Goal: Information Seeking & Learning: Learn about a topic

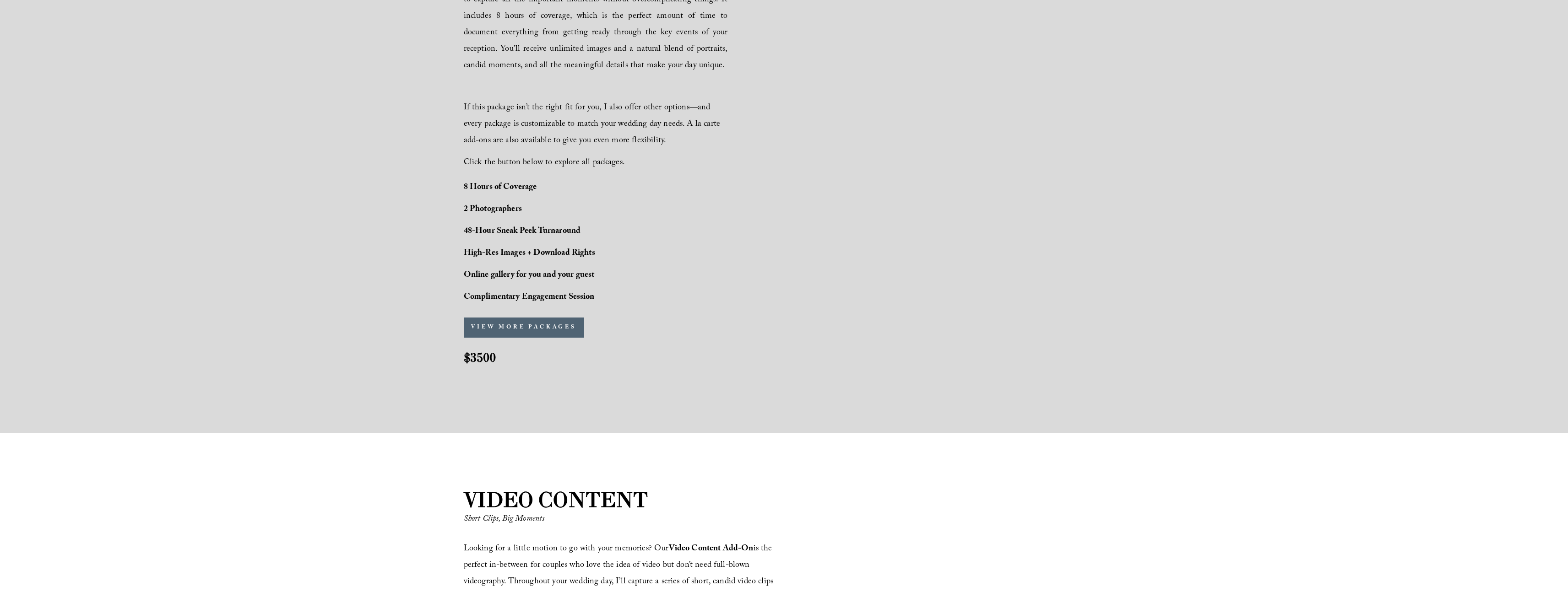
scroll to position [702, 0]
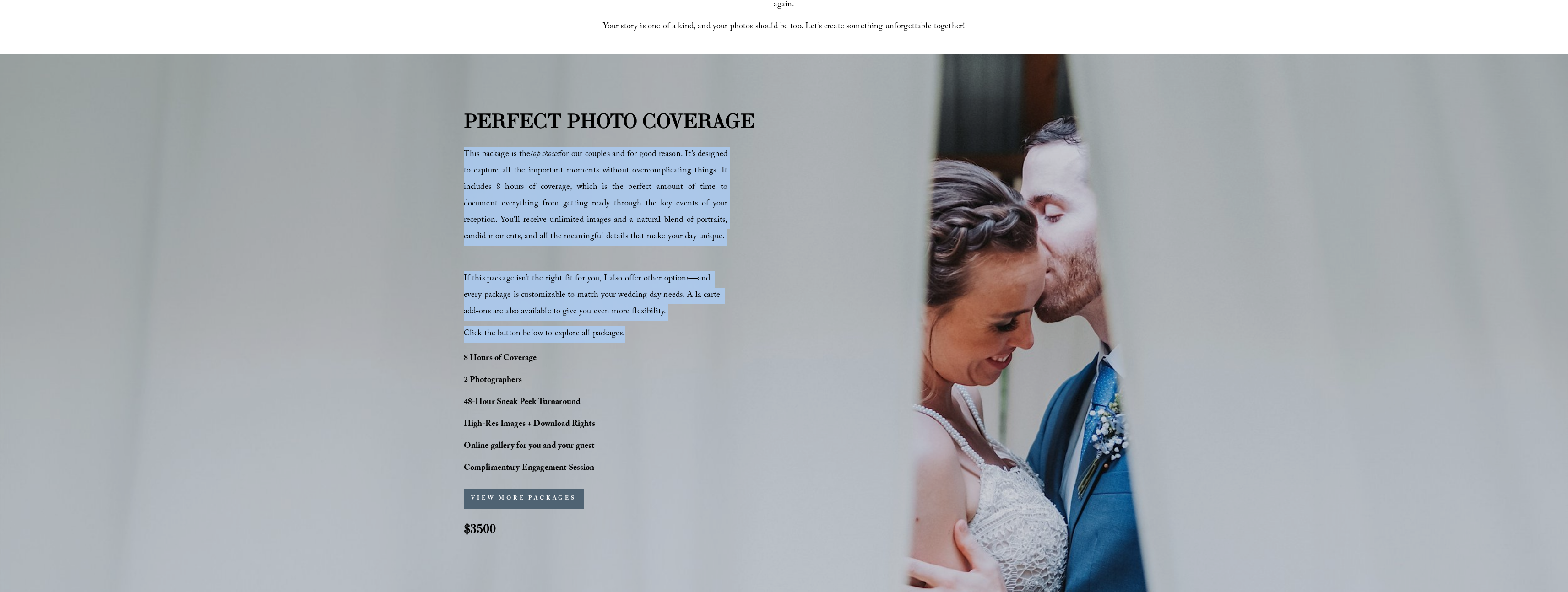
drag, startPoint x: 466, startPoint y: 151, endPoint x: 642, endPoint y: 335, distance: 254.6
click at [642, 335] on div "This package is the top choice for our couples and for good reason. It’s design…" at bounding box center [596, 244] width 264 height 195
copy div "This package is the top choice for our couples and for good reason. It’s design…"
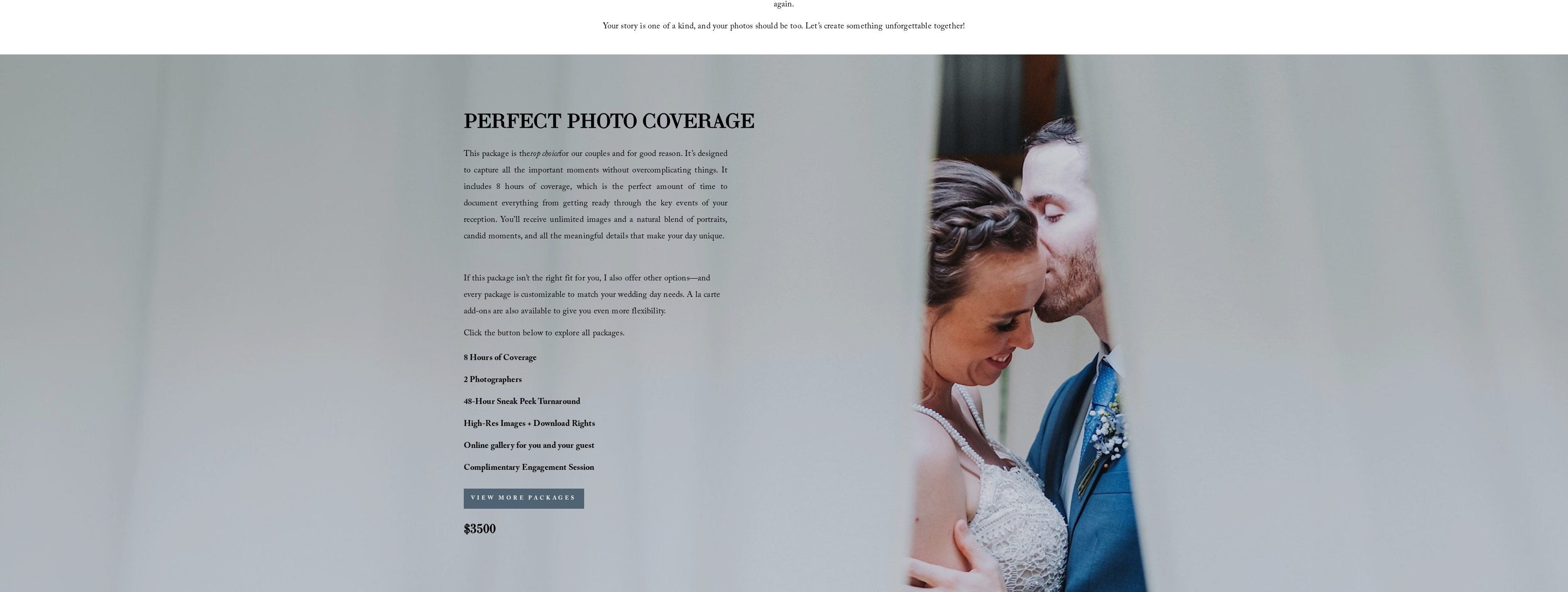
click at [273, 379] on div "PERFECT PHOTO COVERAGE This package is the top choice for our couples and for g…" at bounding box center [784, 329] width 1568 height 446
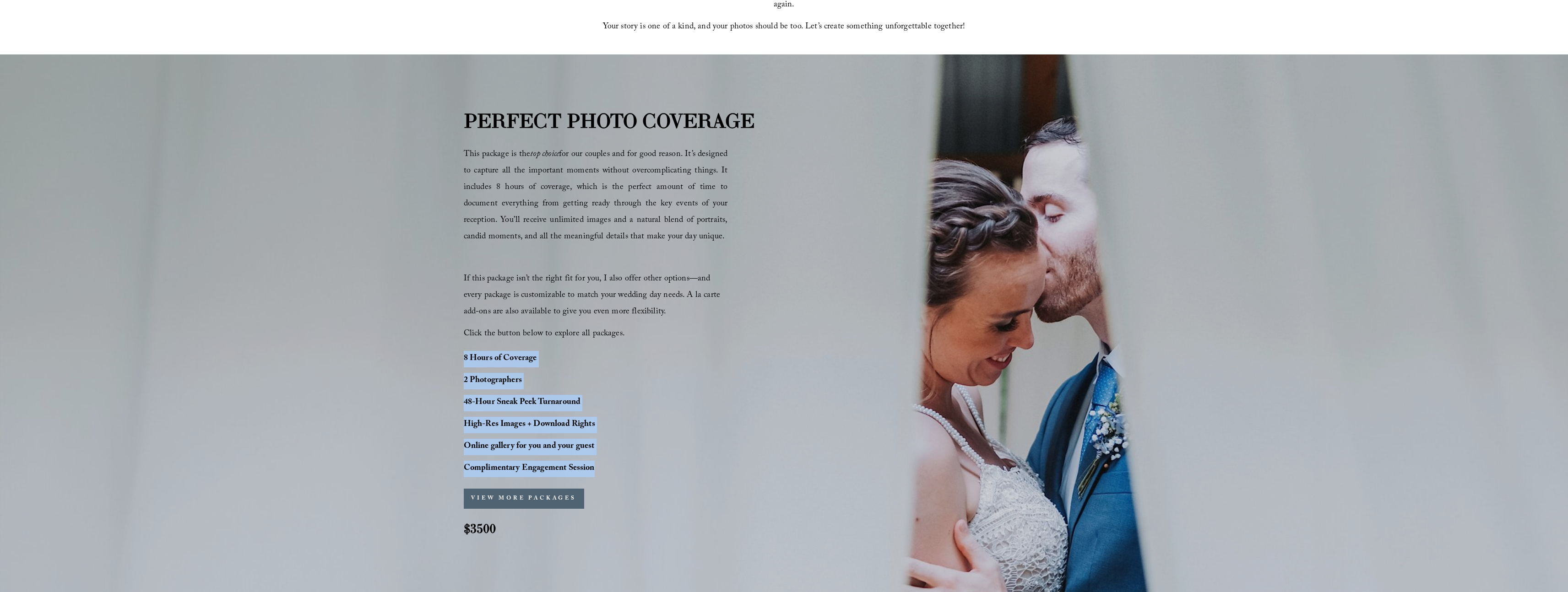
drag, startPoint x: 464, startPoint y: 357, endPoint x: 601, endPoint y: 468, distance: 176.3
click at [601, 468] on div "8 Hours of Coverage 2 Photographers 48-Hour Sneak Peek Turnaround High-Res Imag…" at bounding box center [555, 414] width 183 height 127
copy div "8 Hours of Coverage 2 Photographers 48-Hour Sneak Peek Turnaround High-Res Imag…"
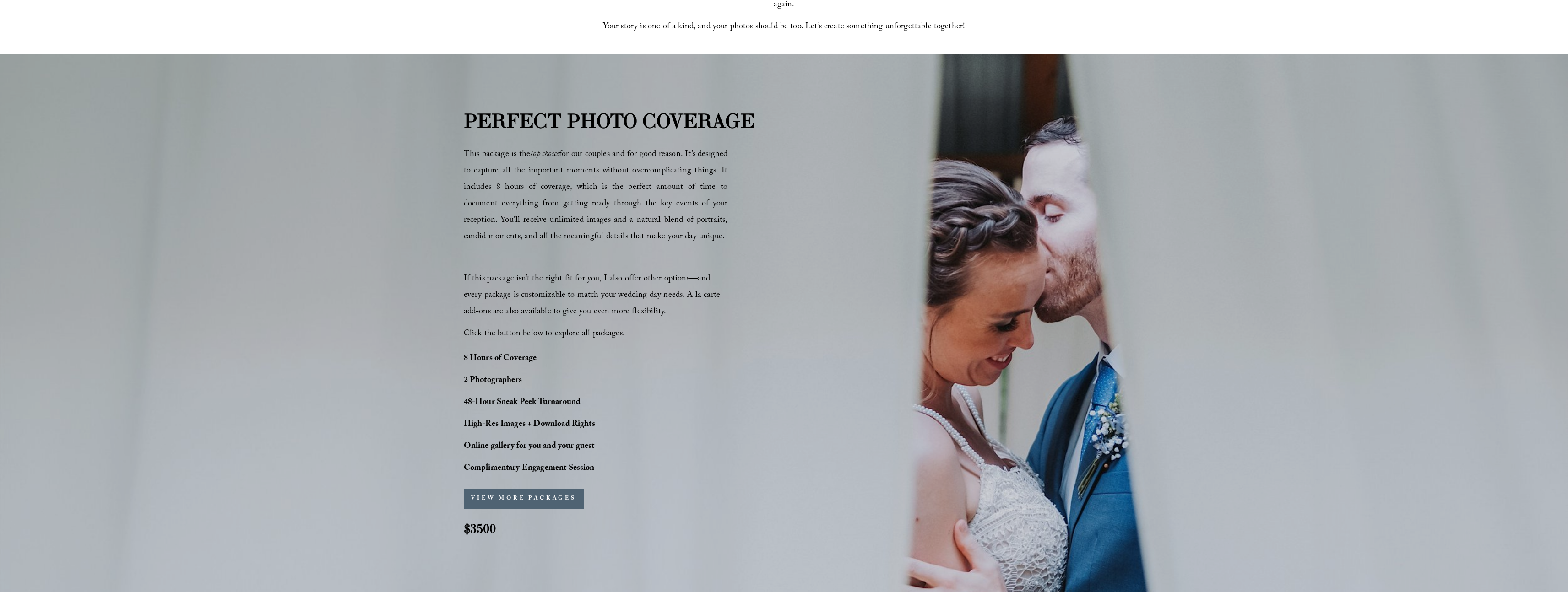
click at [173, 327] on div "PERFECT PHOTO COVERAGE This package is the top choice for our couples and for g…" at bounding box center [784, 329] width 1568 height 446
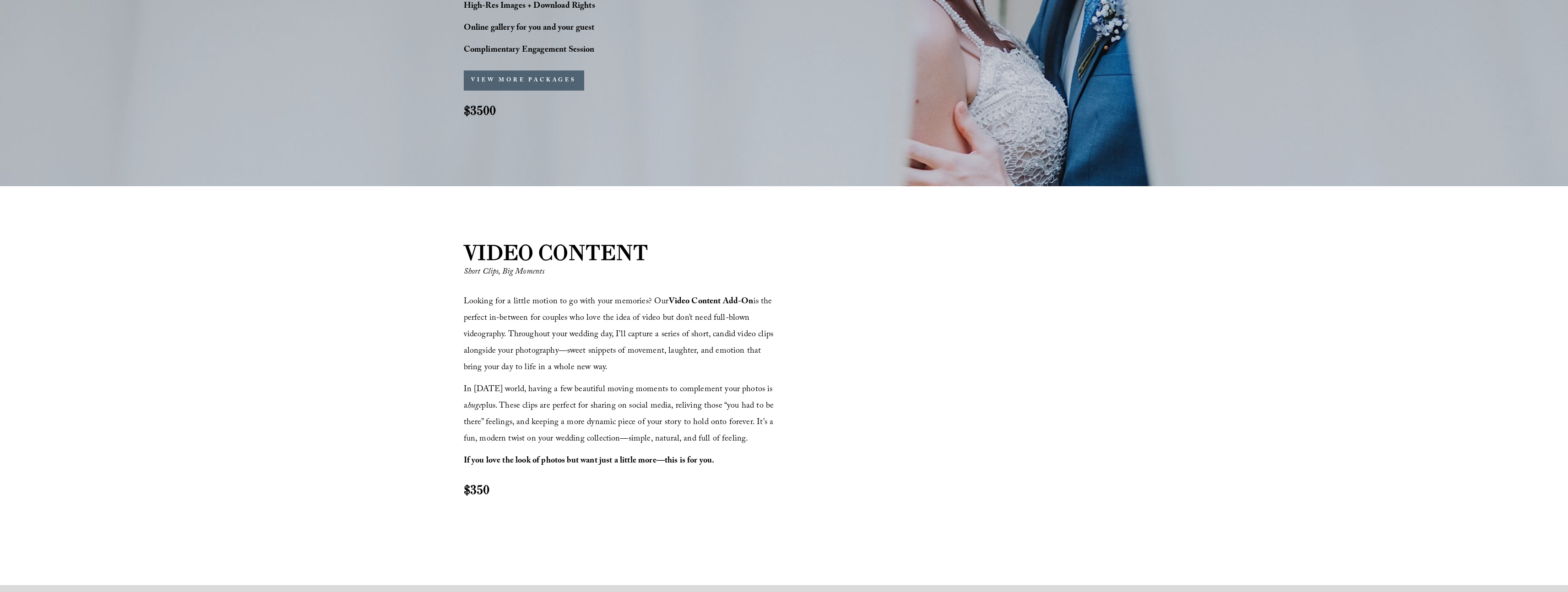
scroll to position [1120, 0]
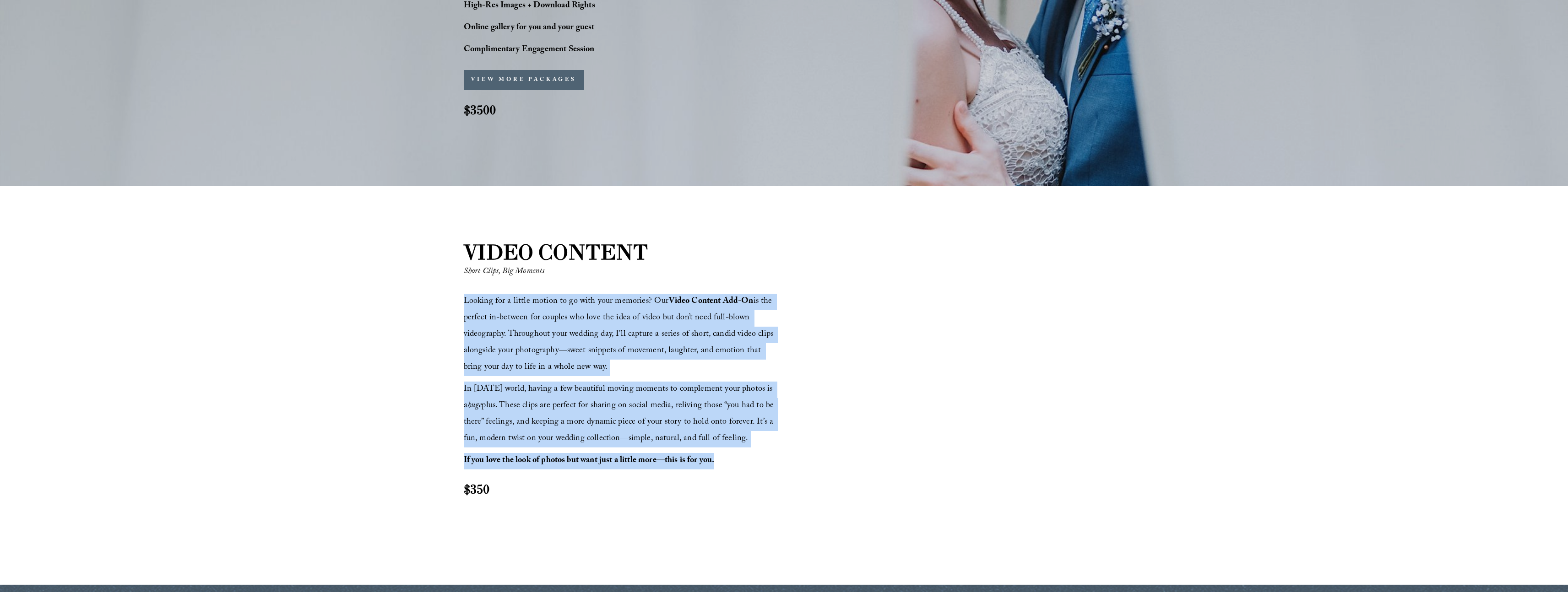
drag, startPoint x: 463, startPoint y: 300, endPoint x: 719, endPoint y: 456, distance: 299.8
click at [719, 456] on div "Looking for a little motion to go with your memories? Our Video Content Add-On …" at bounding box center [623, 395] width 318 height 204
copy div "Looking for a little motion to go with your memories? Our Video Content Add-On …"
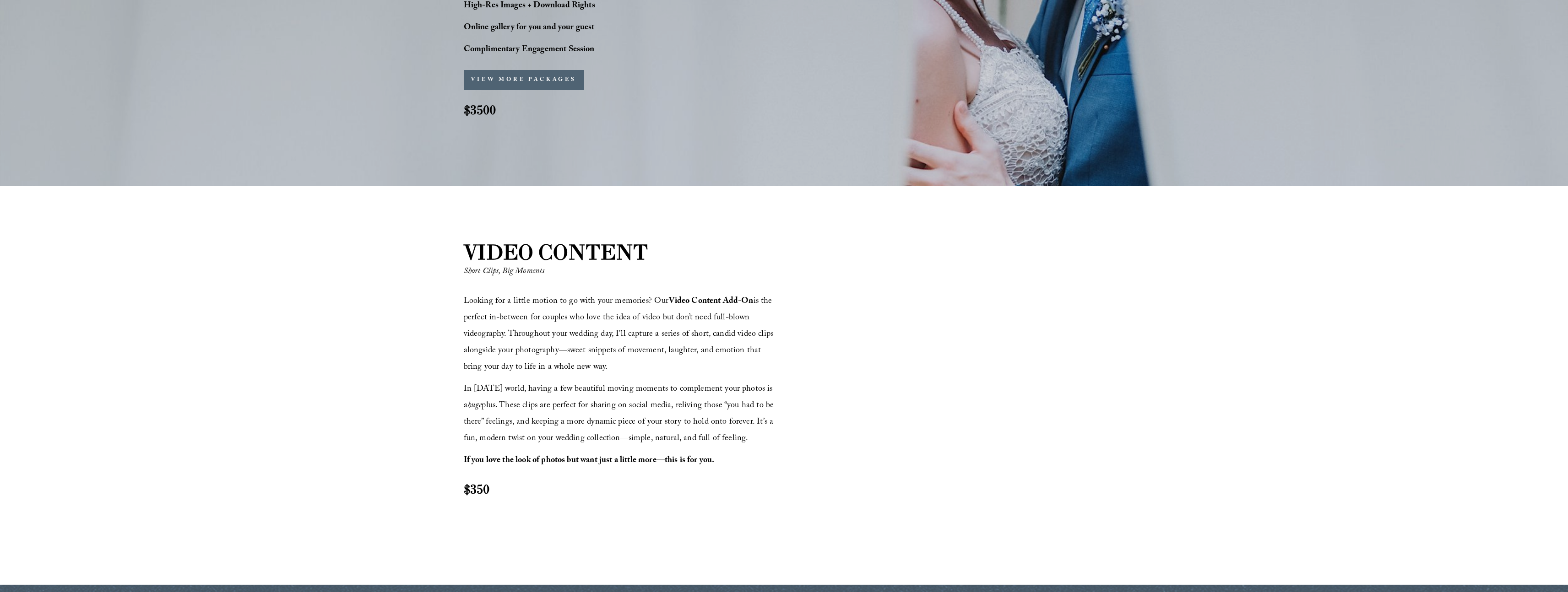
click at [1234, 318] on div "VIDEO CONTENT Short Clips, Big Moments Looking for a little motion to go with y…" at bounding box center [784, 385] width 1568 height 296
click at [926, 376] on div at bounding box center [945, 384] width 318 height 179
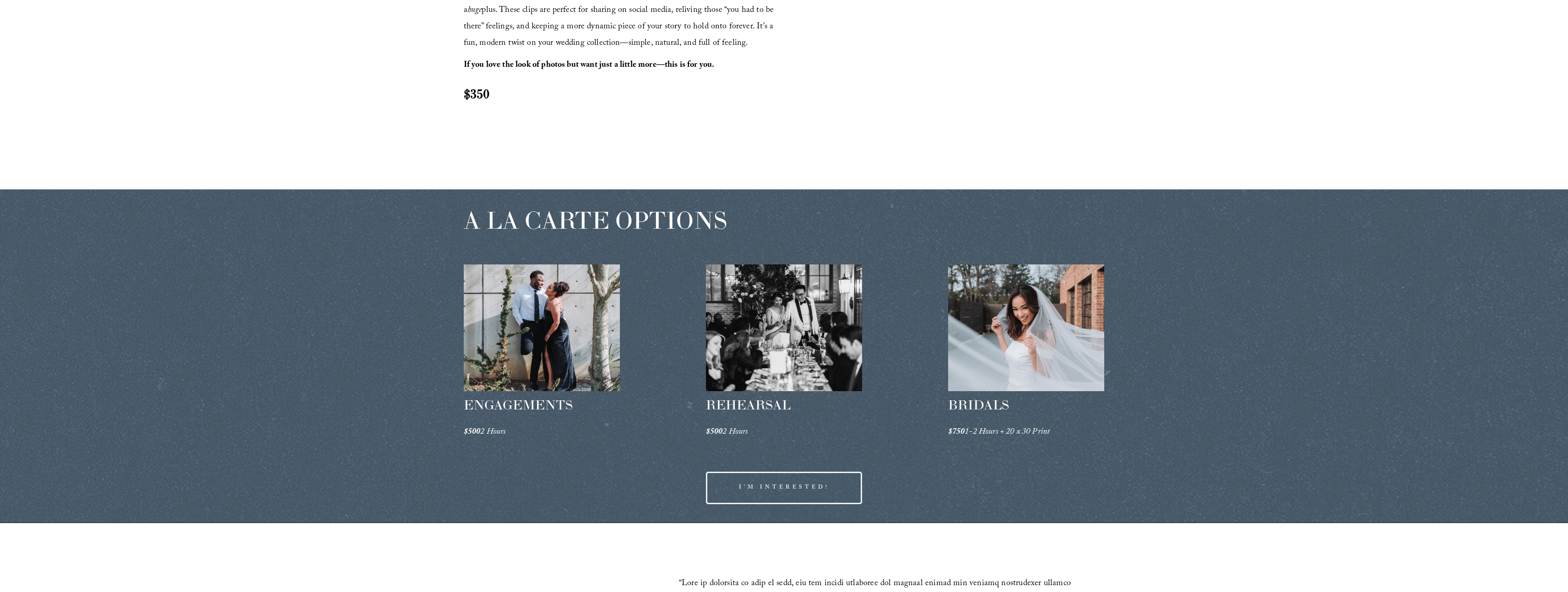
scroll to position [1528, 0]
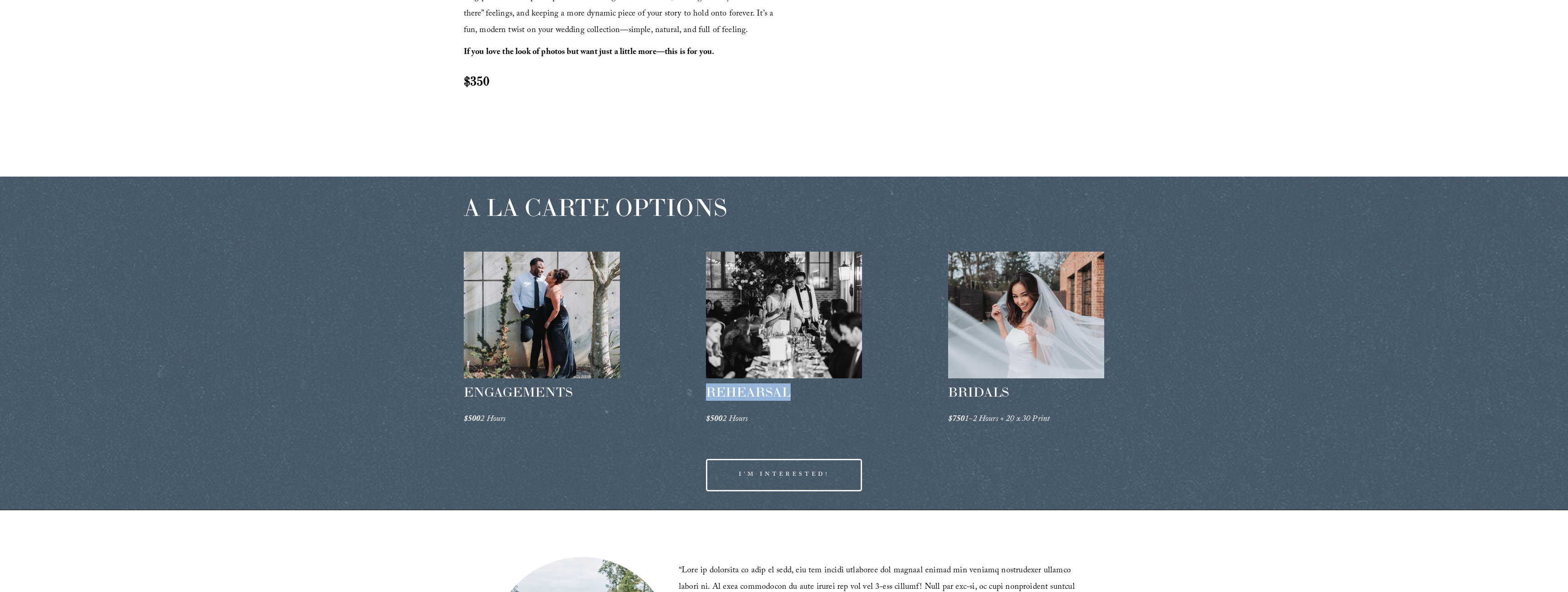
drag, startPoint x: 794, startPoint y: 394, endPoint x: 704, endPoint y: 398, distance: 90.1
click at [704, 398] on div "A LA CARTE OPTIONS ENGAGEMENTS $500 2 Hours REHEARSAL $500 2 Hours" at bounding box center [784, 343] width 1568 height 333
copy span "REHEARSAL"
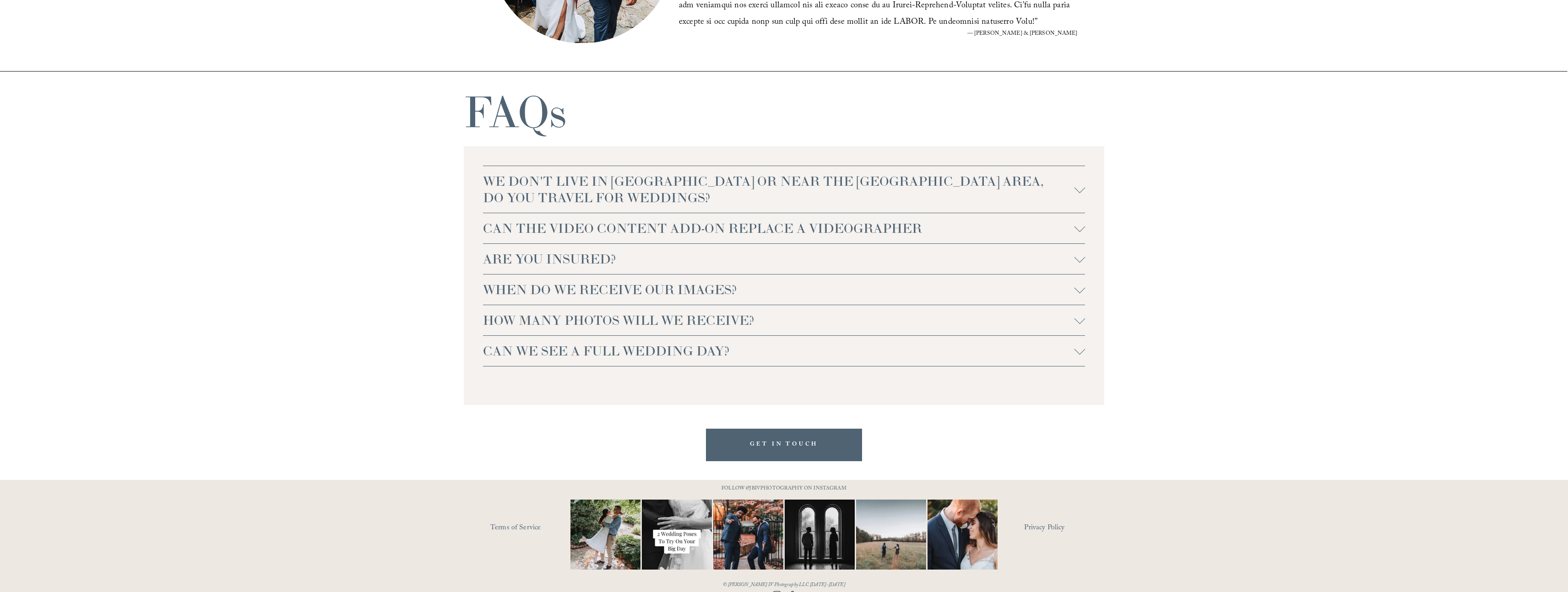
scroll to position [2237, 0]
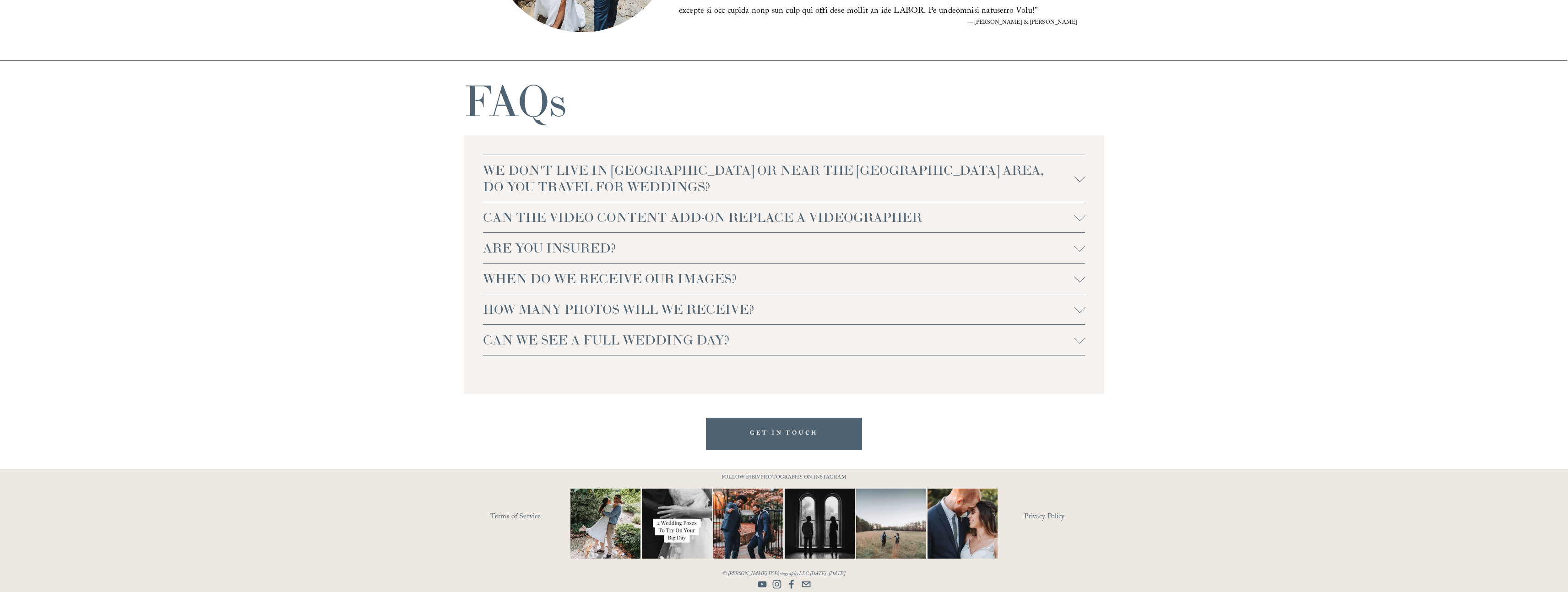
click at [1081, 178] on div at bounding box center [1079, 176] width 11 height 11
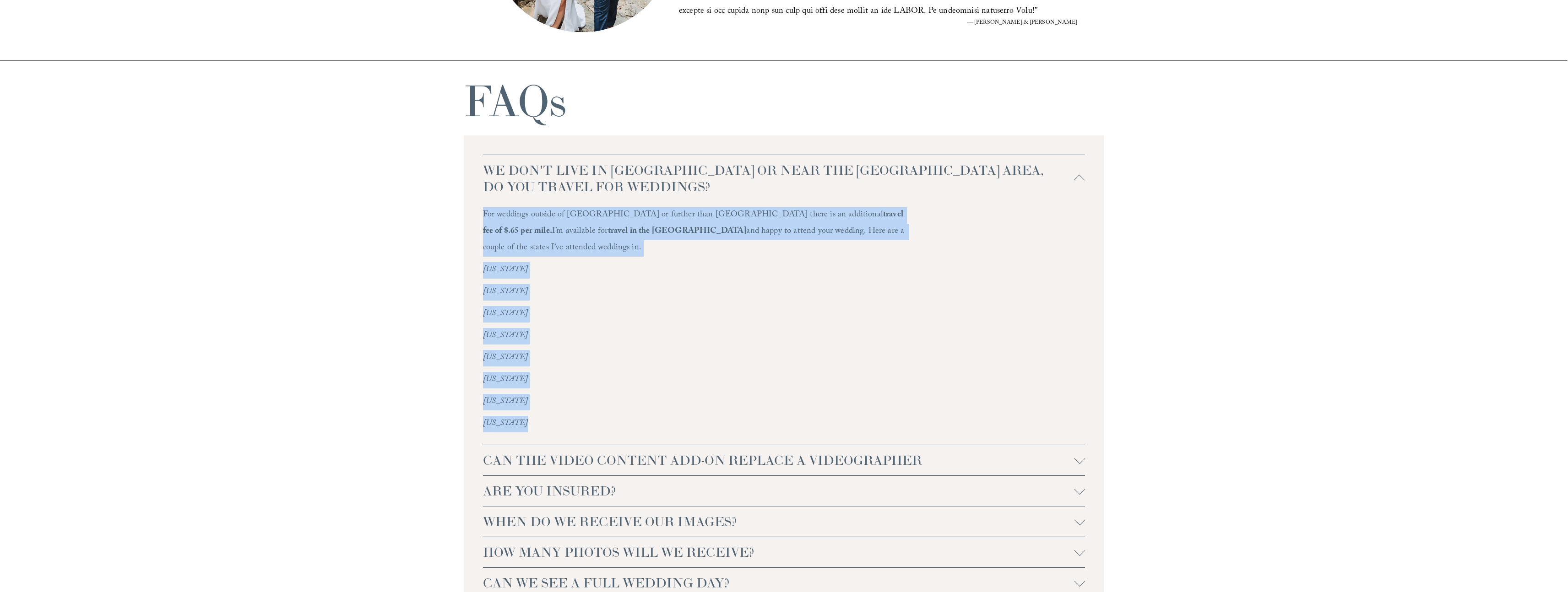
drag, startPoint x: 481, startPoint y: 214, endPoint x: 584, endPoint y: 405, distance: 217.0
click at [584, 405] on div "WE DON'T LIVE IN [GEOGRAPHIC_DATA] OR NEAR THE [GEOGRAPHIC_DATA] AREA, DO YOU T…" at bounding box center [784, 377] width 641 height 482
copy div "For weddings outside of [GEOGRAPHIC_DATA] or further than [GEOGRAPHIC_DATA] the…"
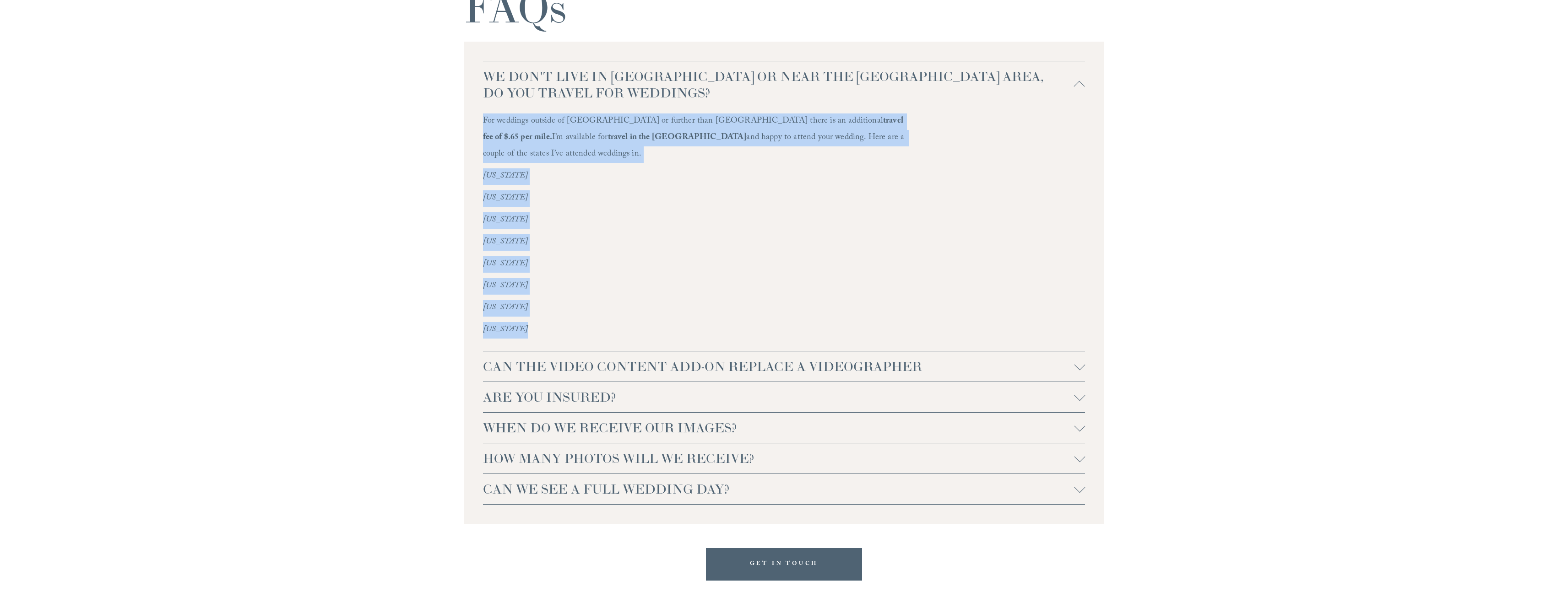
scroll to position [2367, 0]
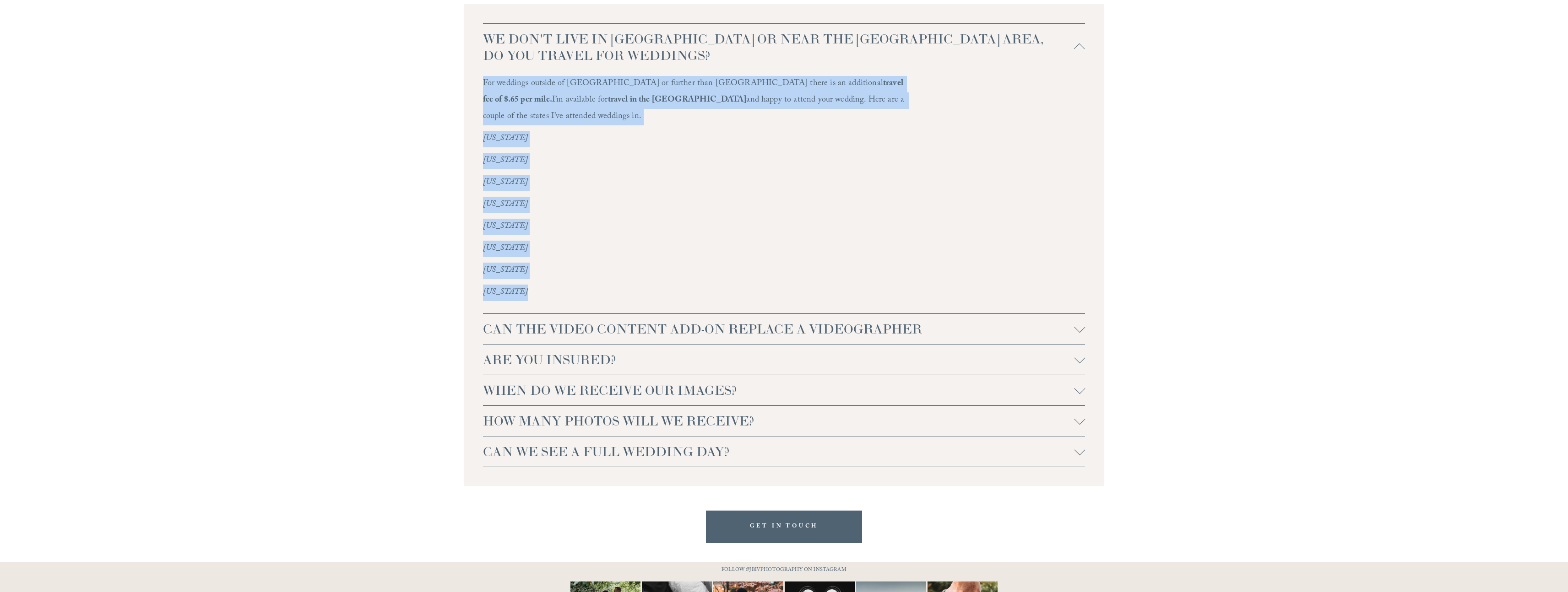
click at [1079, 322] on div at bounding box center [1079, 327] width 11 height 11
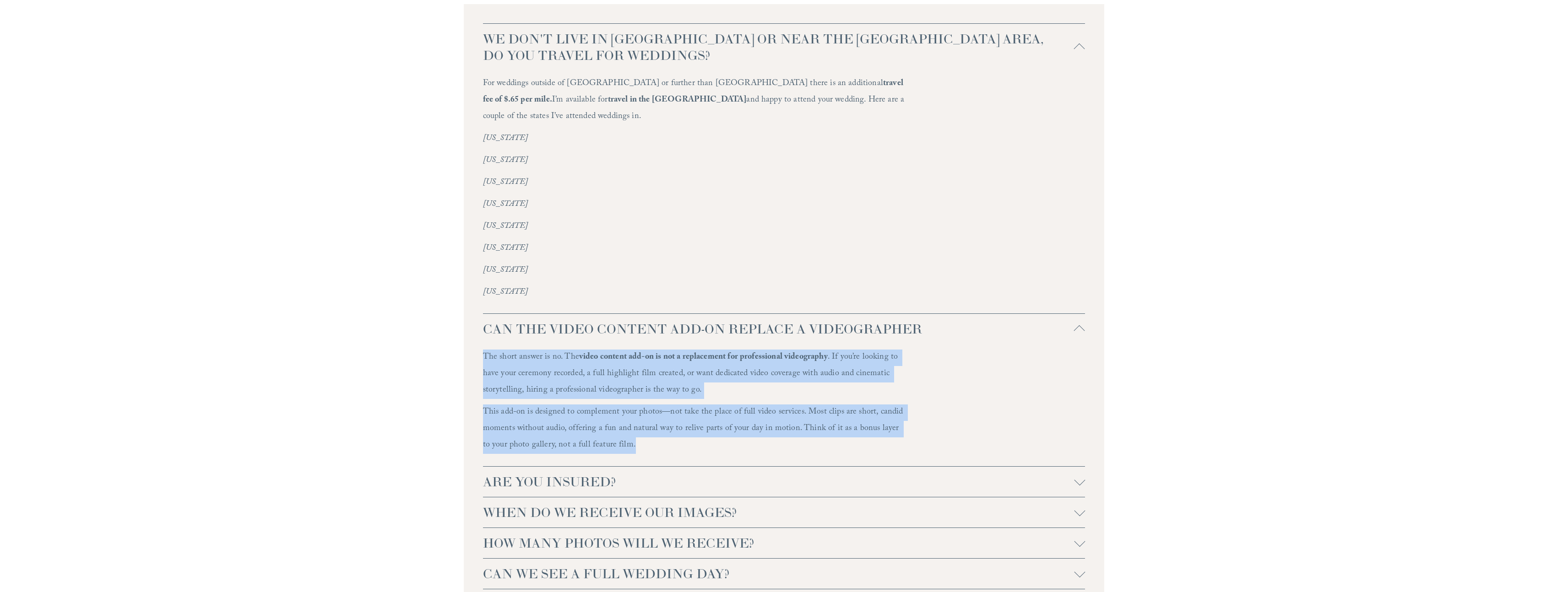
drag, startPoint x: 483, startPoint y: 341, endPoint x: 624, endPoint y: 435, distance: 169.5
click at [624, 435] on div "The short answer is no. The video content add-on is not a replacement for profe…" at bounding box center [693, 405] width 422 height 111
copy div "The short answer is no. The video content add-on is not a replacement for profe…"
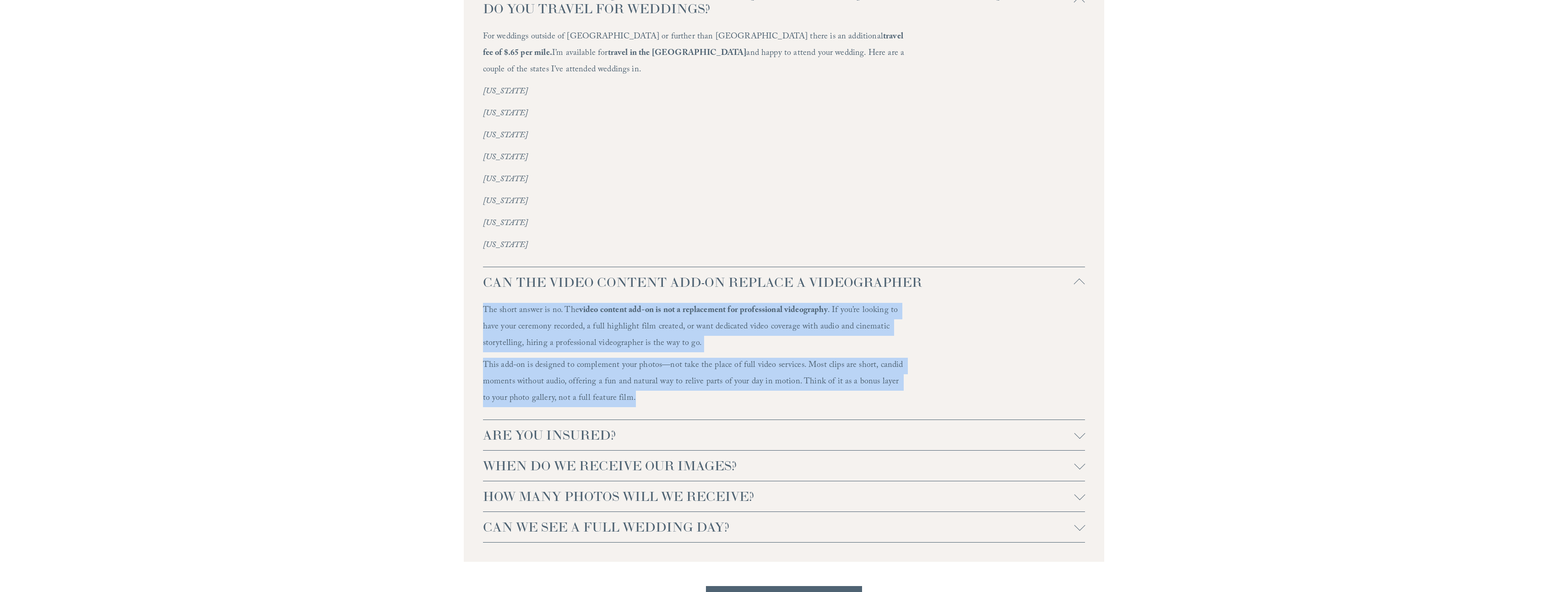
scroll to position [2432, 0]
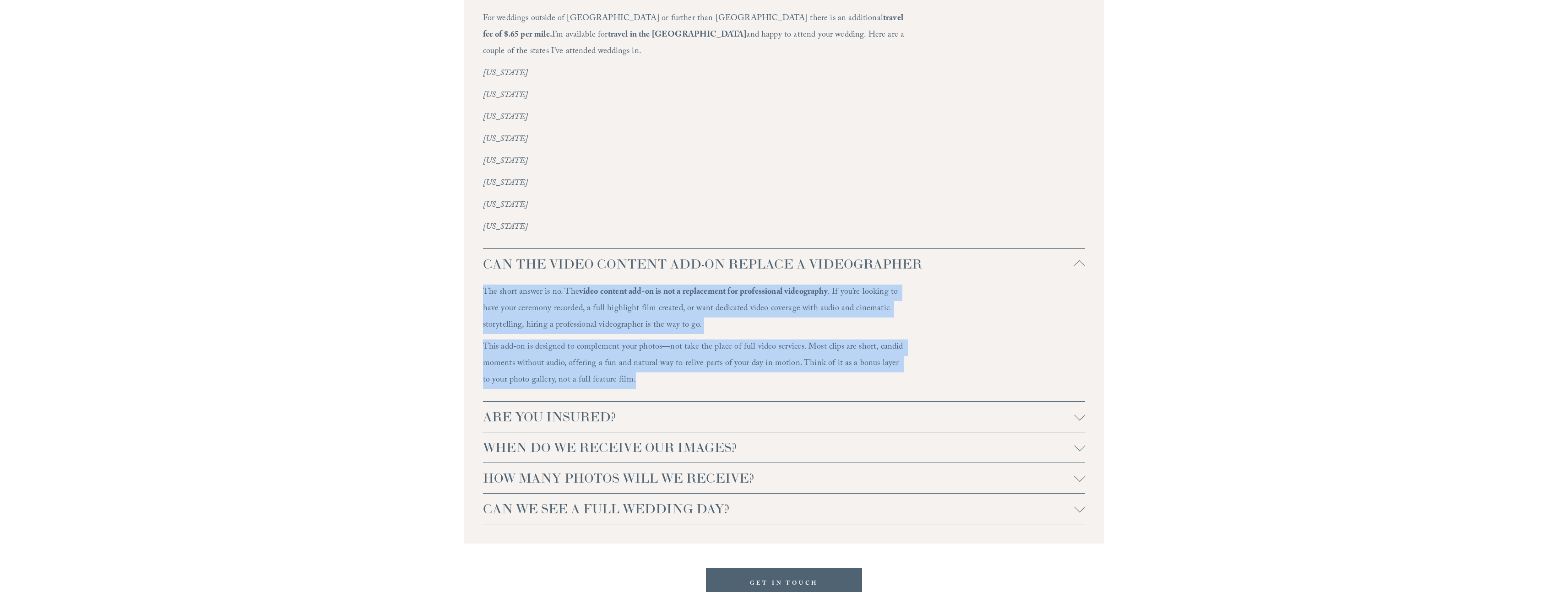
click at [1084, 411] on div at bounding box center [1079, 417] width 11 height 11
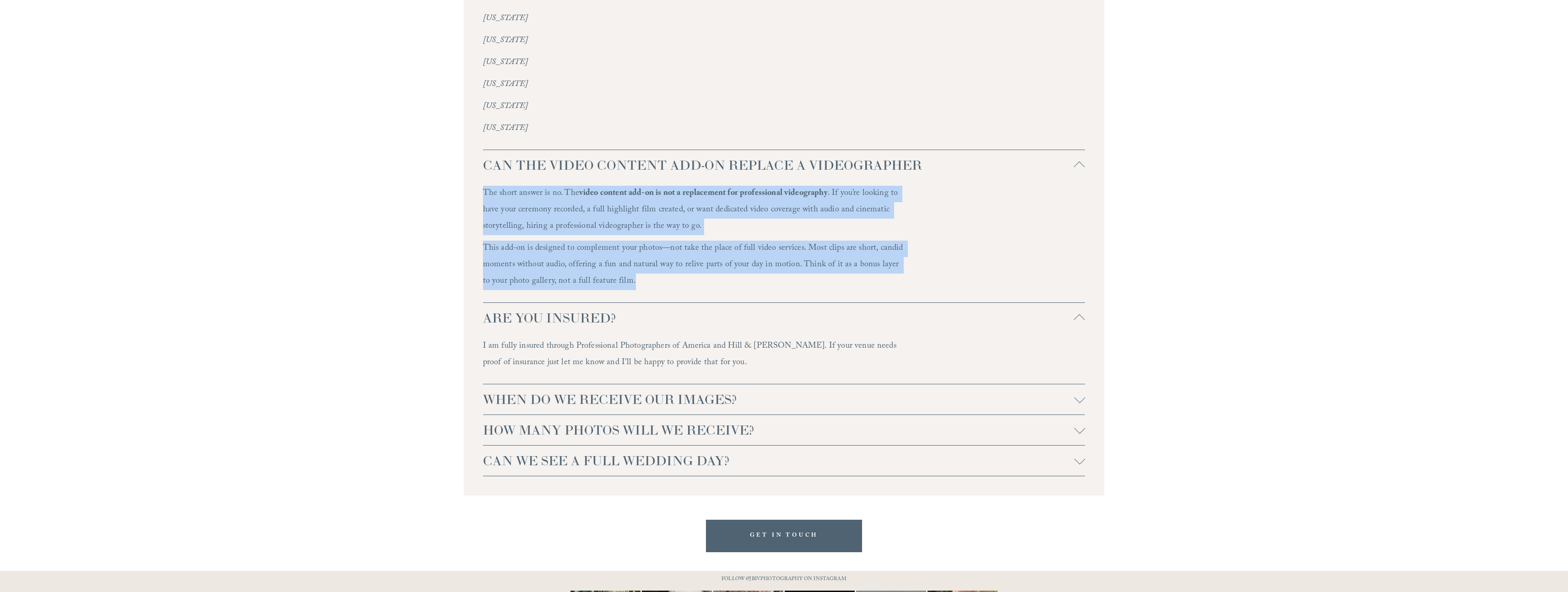
scroll to position [2571, 0]
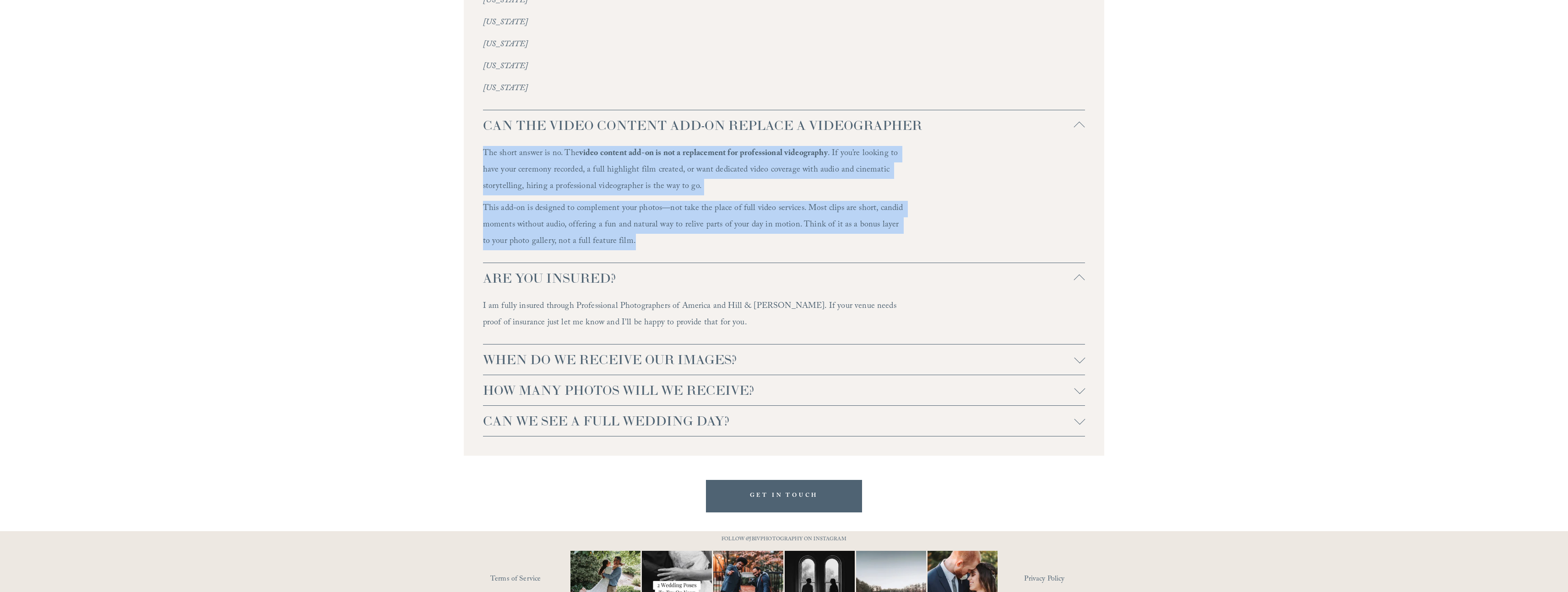
click at [1080, 354] on div at bounding box center [1079, 360] width 11 height 11
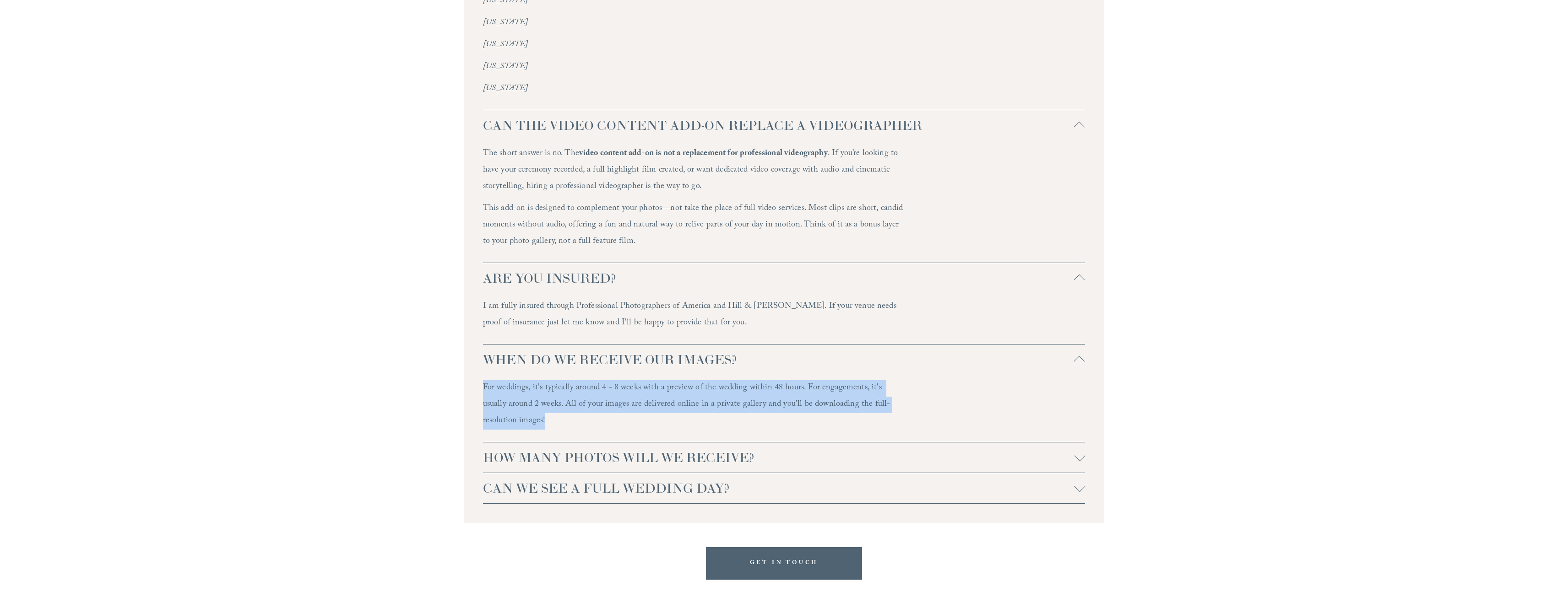
drag, startPoint x: 483, startPoint y: 372, endPoint x: 547, endPoint y: 408, distance: 73.4
click at [547, 408] on p "For weddings, it's typically around 4 - 8 weeks with a preview of the wedding w…" at bounding box center [693, 405] width 422 height 49
copy p "For weddings, it's typically around 4 - 8 weeks with a preview of the wedding w…"
click at [1082, 452] on div at bounding box center [1079, 458] width 11 height 11
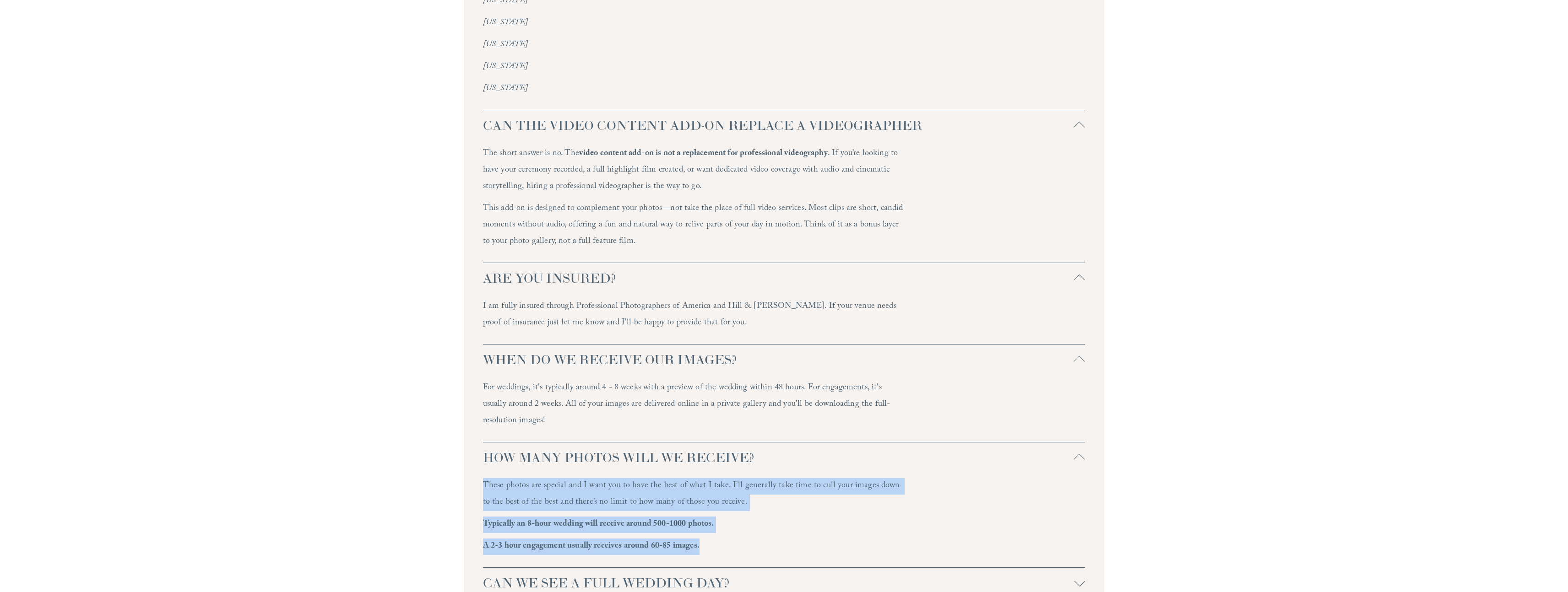
drag, startPoint x: 488, startPoint y: 470, endPoint x: 713, endPoint y: 538, distance: 235.1
click at [713, 538] on div "These photos are special and I want you to have the best of what I take. I’ll g…" at bounding box center [693, 520] width 422 height 84
copy div "These photos are special and I want you to have the best of what I take. I’ll g…"
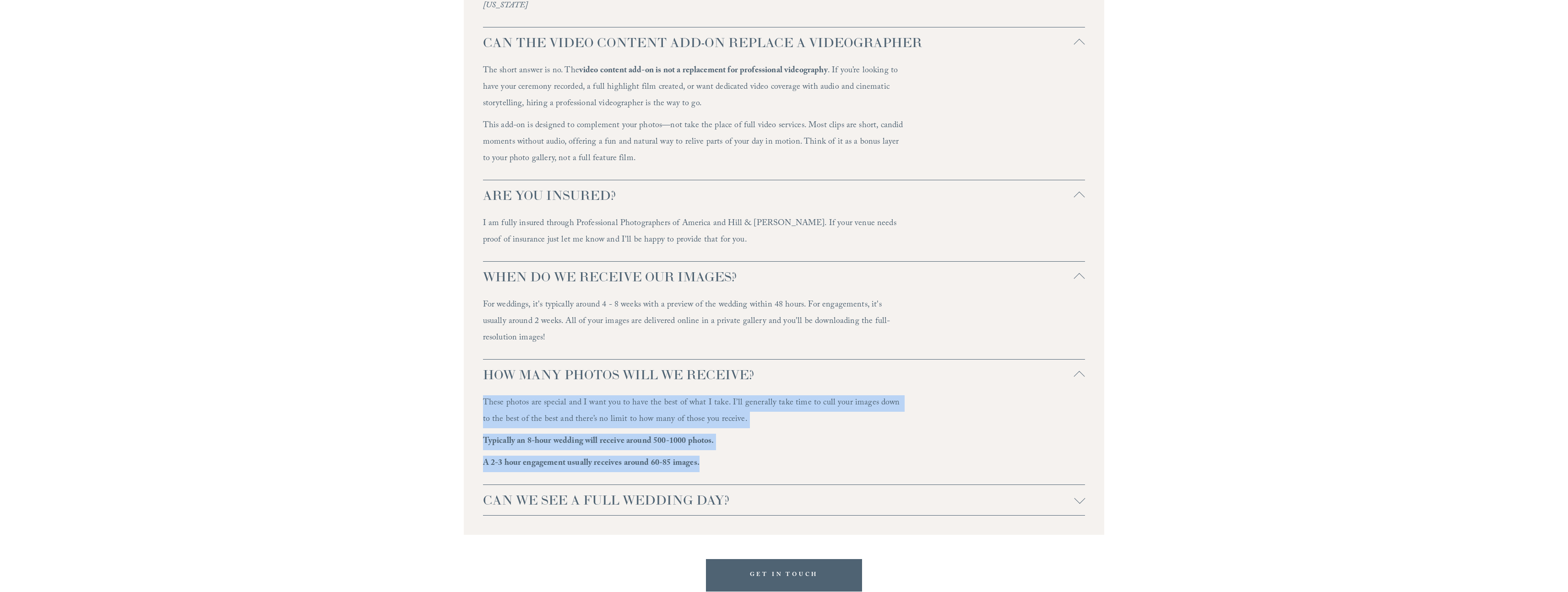
scroll to position [2763, 0]
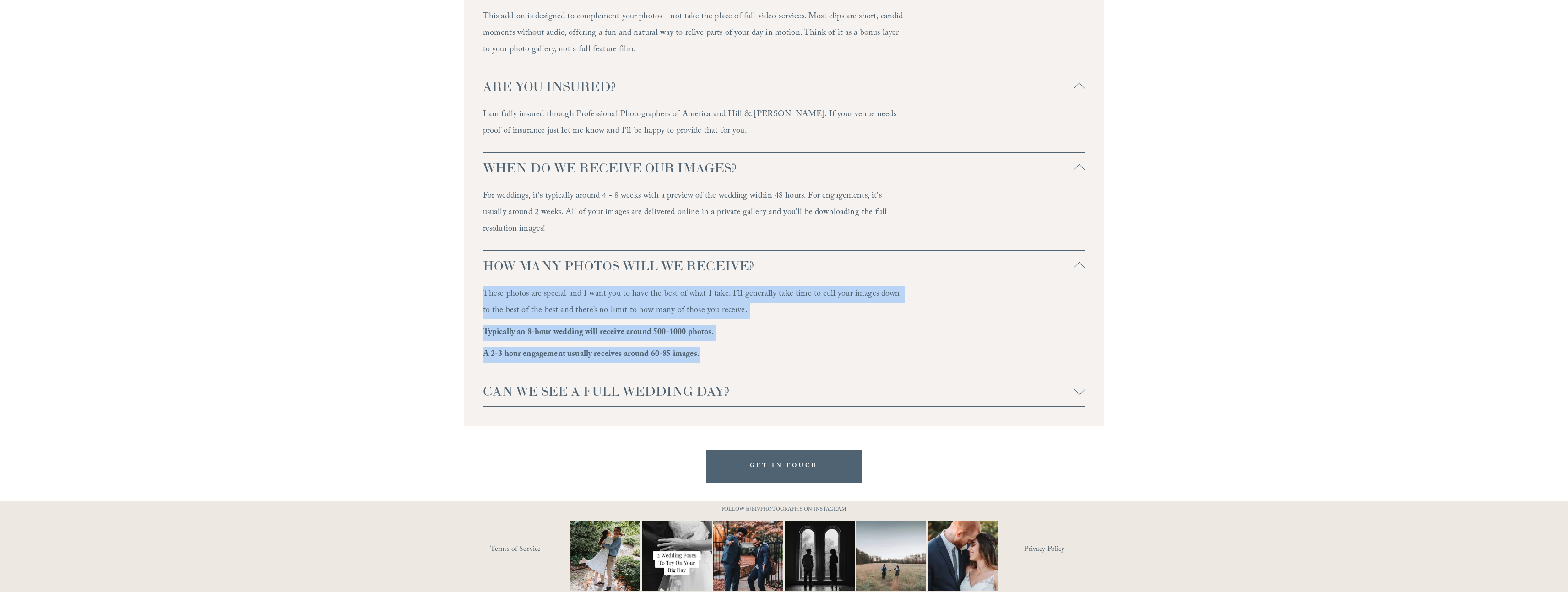
click at [1083, 386] on div at bounding box center [1079, 391] width 11 height 11
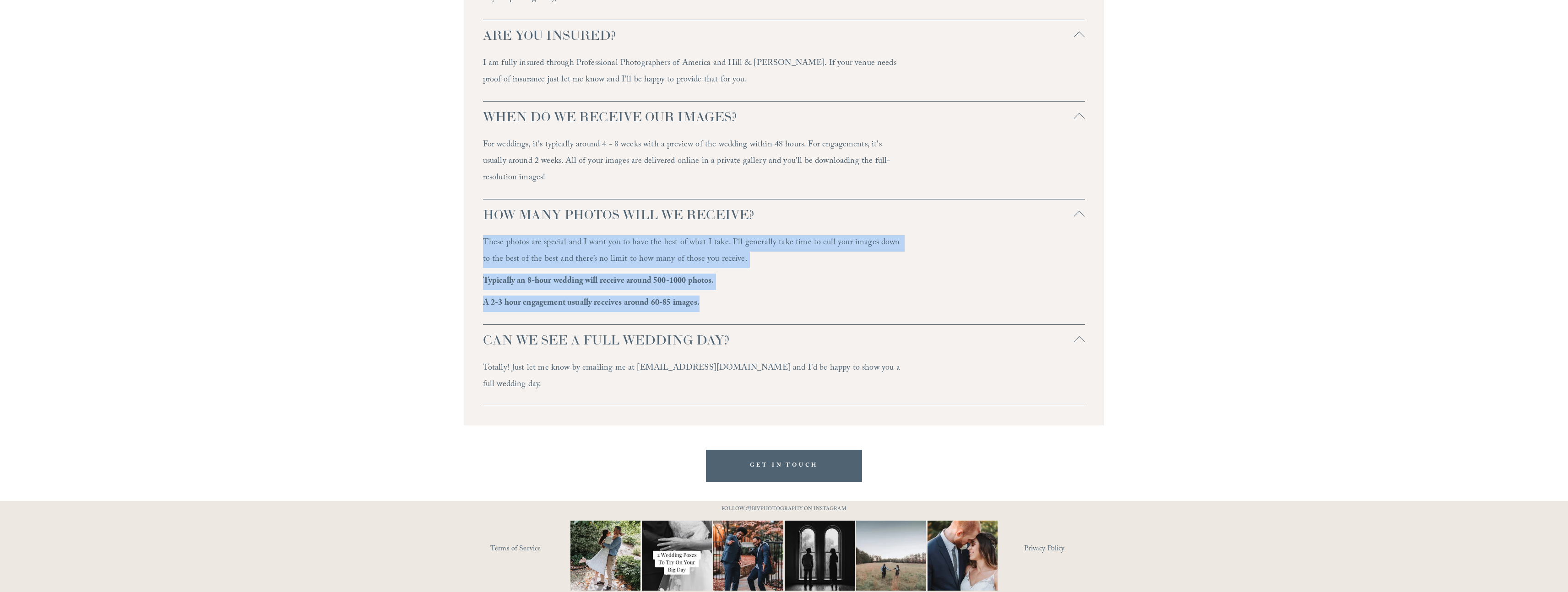
scroll to position [2816, 0]
click at [673, 521] on img at bounding box center [677, 554] width 105 height 70
